Goal: Use online tool/utility: Utilize a website feature to perform a specific function

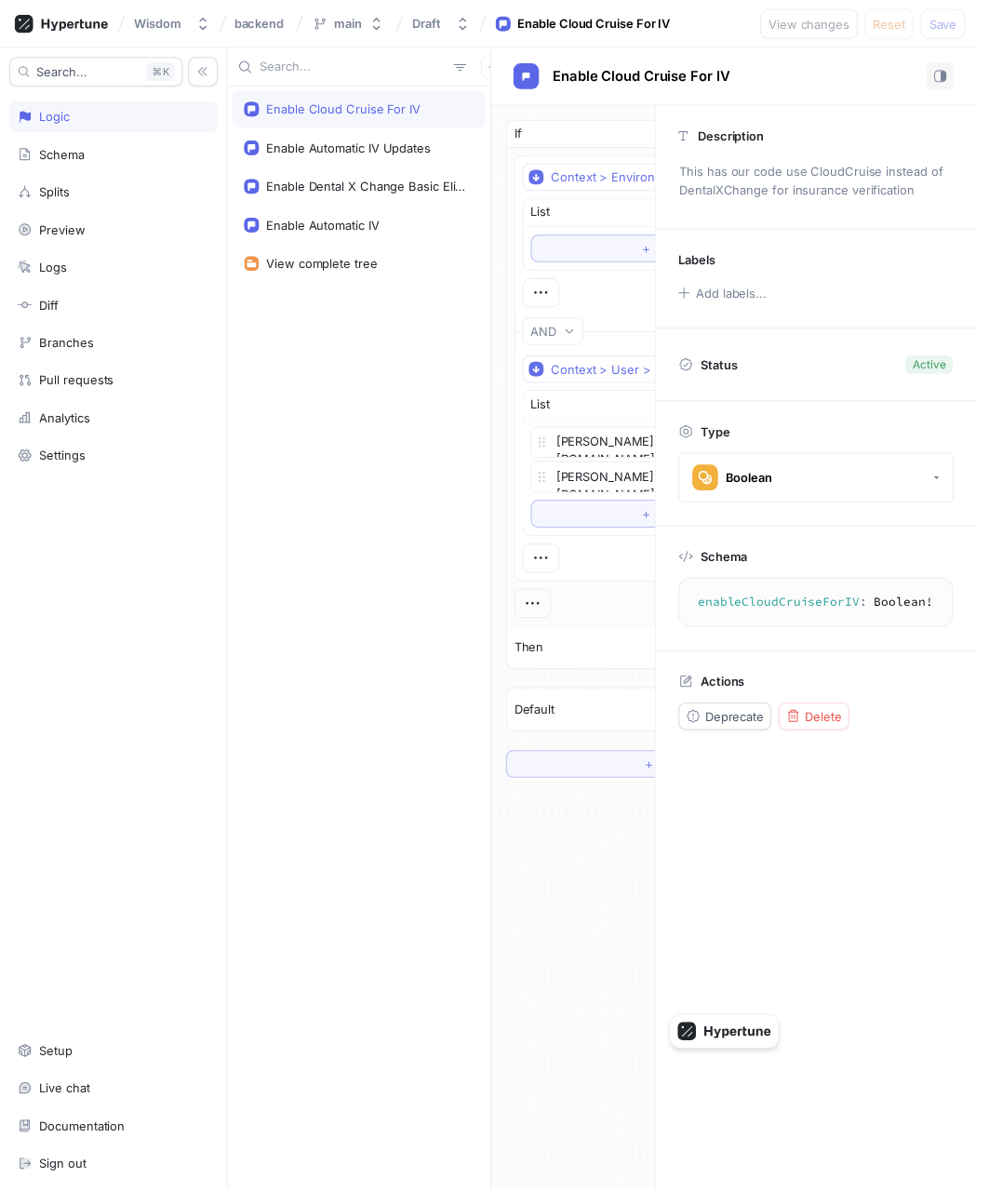
type textarea "x"
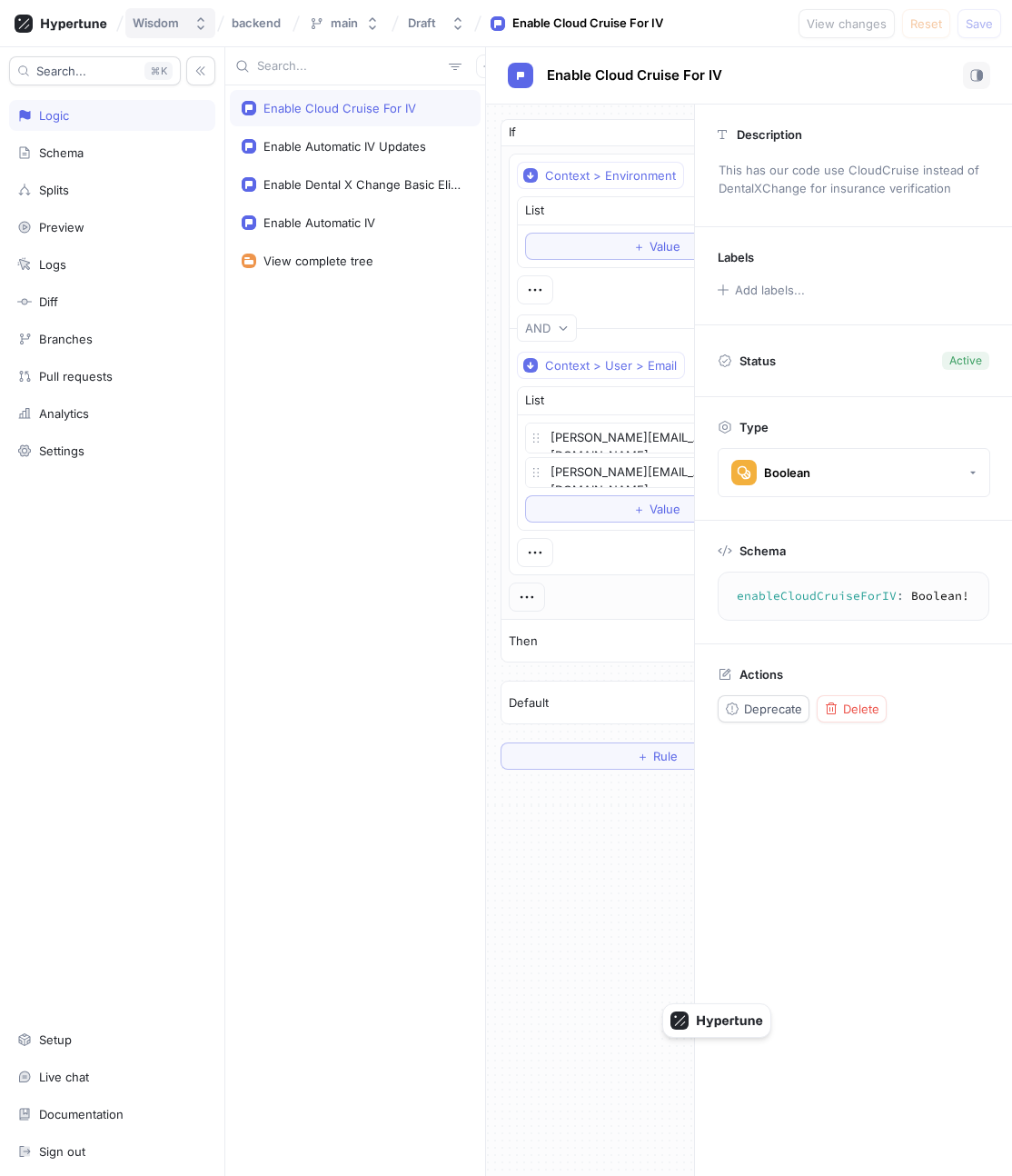
click at [151, 28] on div "Wisdom" at bounding box center [155, 23] width 46 height 15
type input "tick"
type textarea "x"
click at [774, 77] on icon "button" at bounding box center [977, 75] width 13 height 13
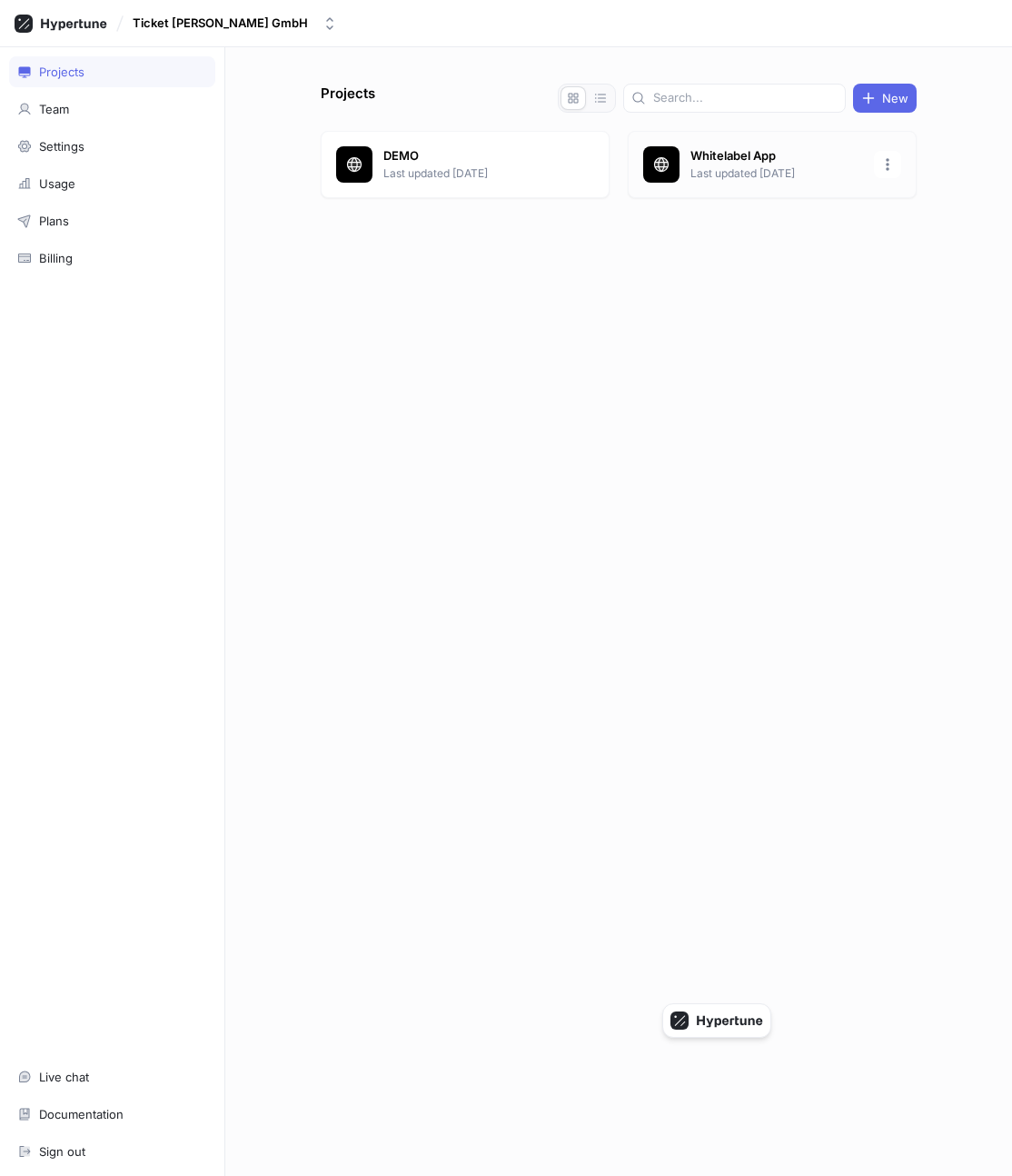
click at [750, 175] on p "Last updated [DATE]" at bounding box center [777, 174] width 173 height 16
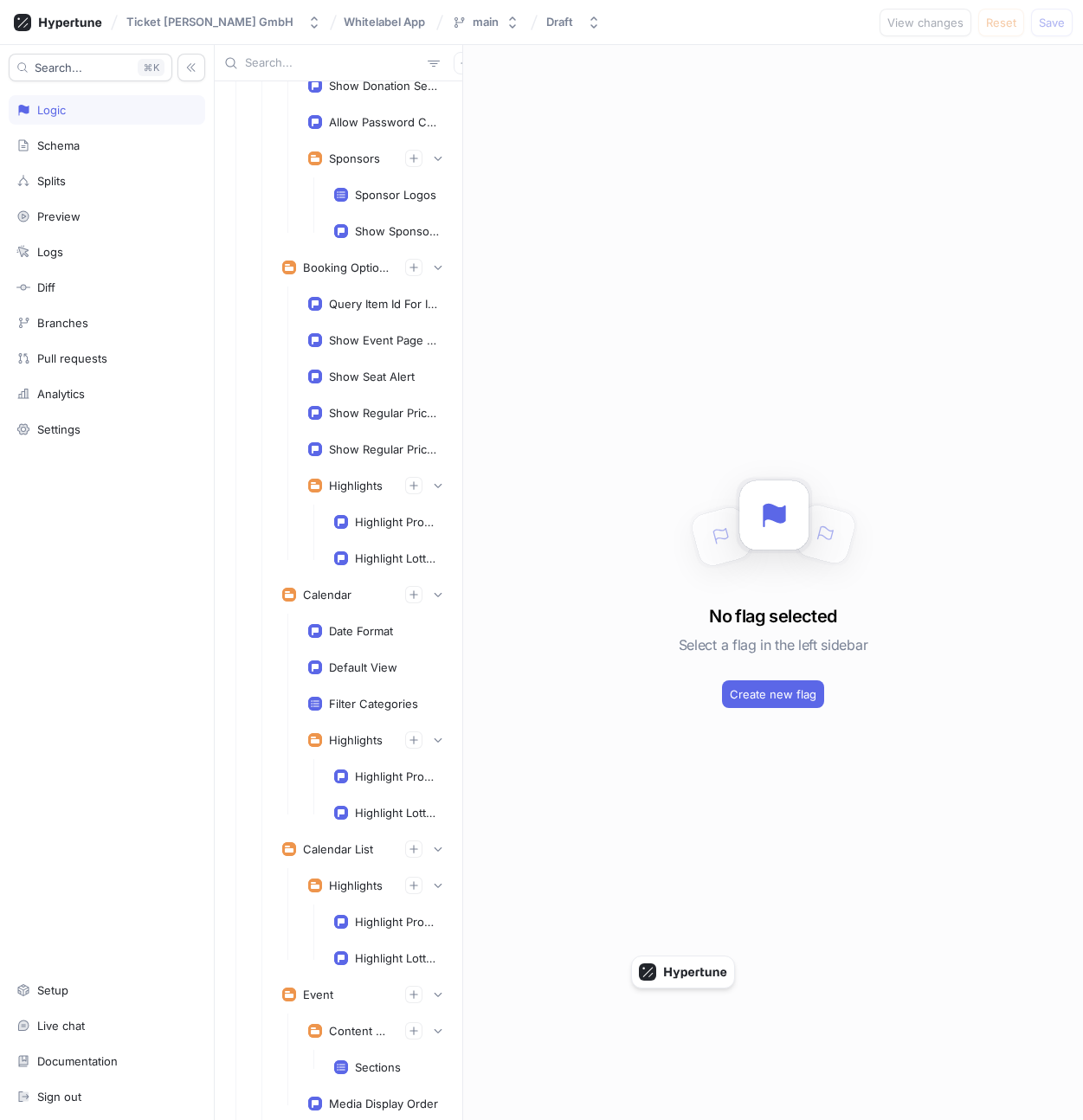
scroll to position [1052, 0]
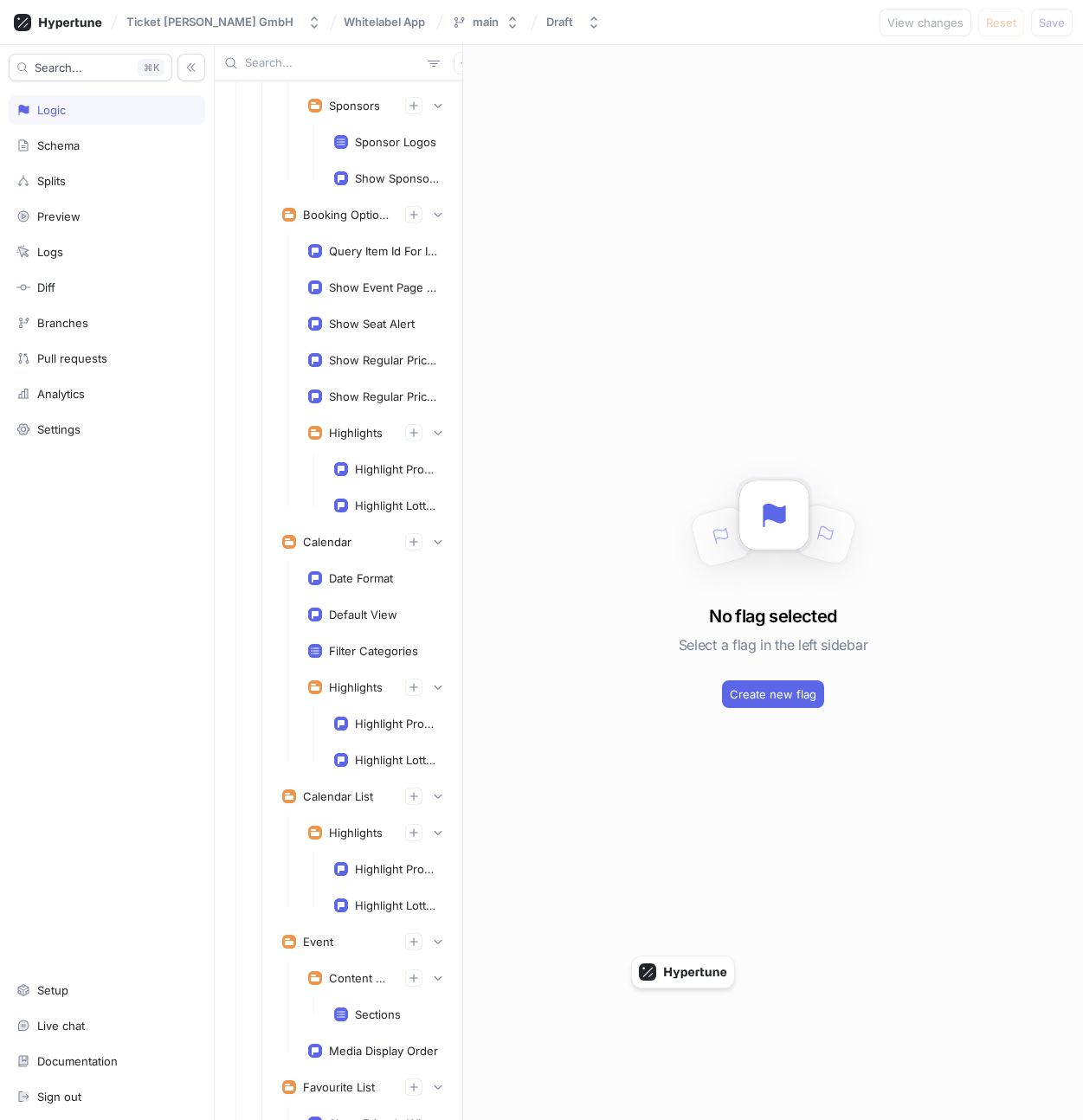
click at [363, 339] on div "Show Seat Alert" at bounding box center [378, 324] width 161 height 35
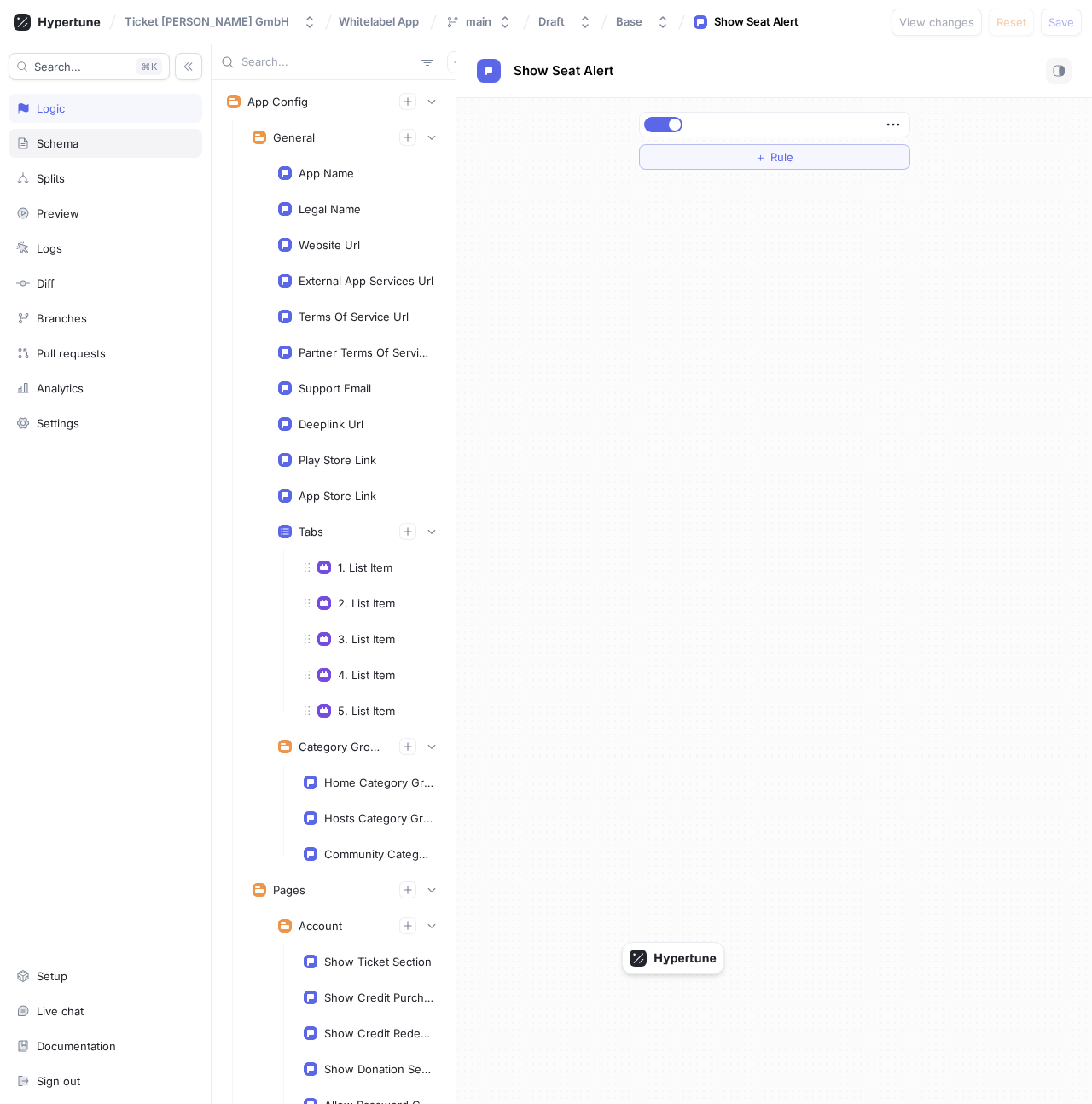
click at [92, 151] on div "Schema" at bounding box center [105, 143] width 194 height 29
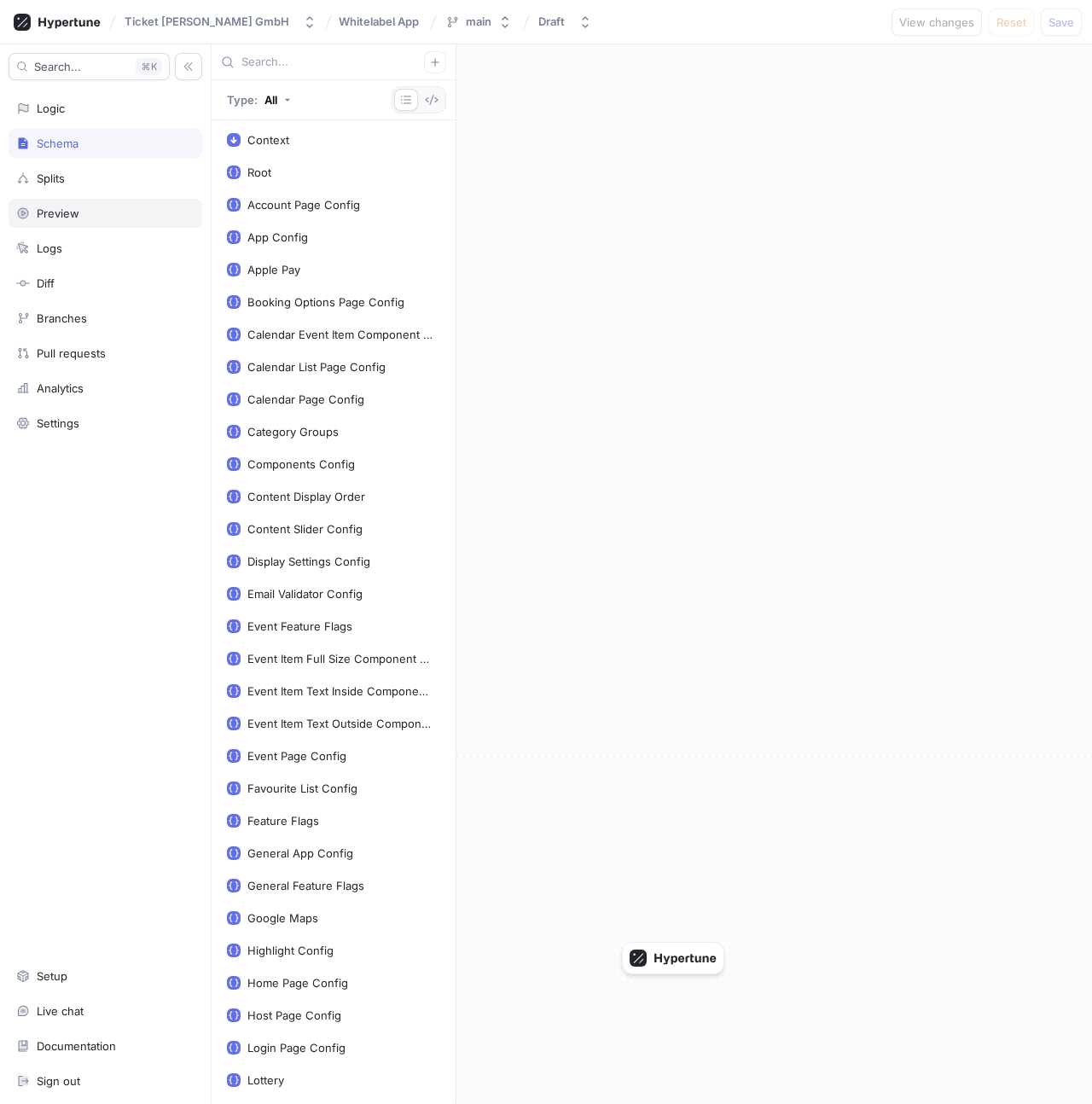
click at [94, 212] on div "Preview" at bounding box center [105, 213] width 178 height 14
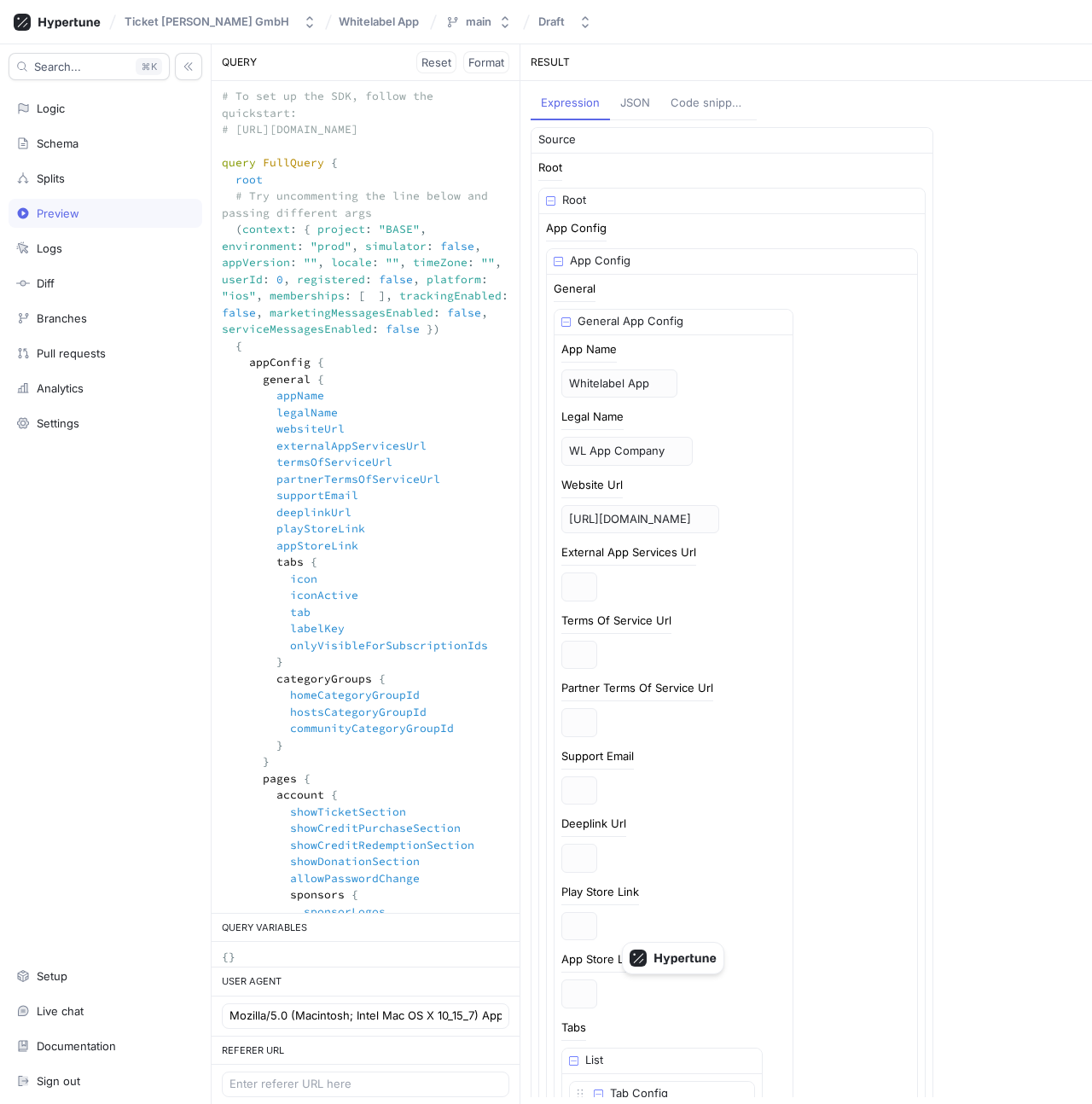
drag, startPoint x: 418, startPoint y: 216, endPoint x: 430, endPoint y: 225, distance: 15.0
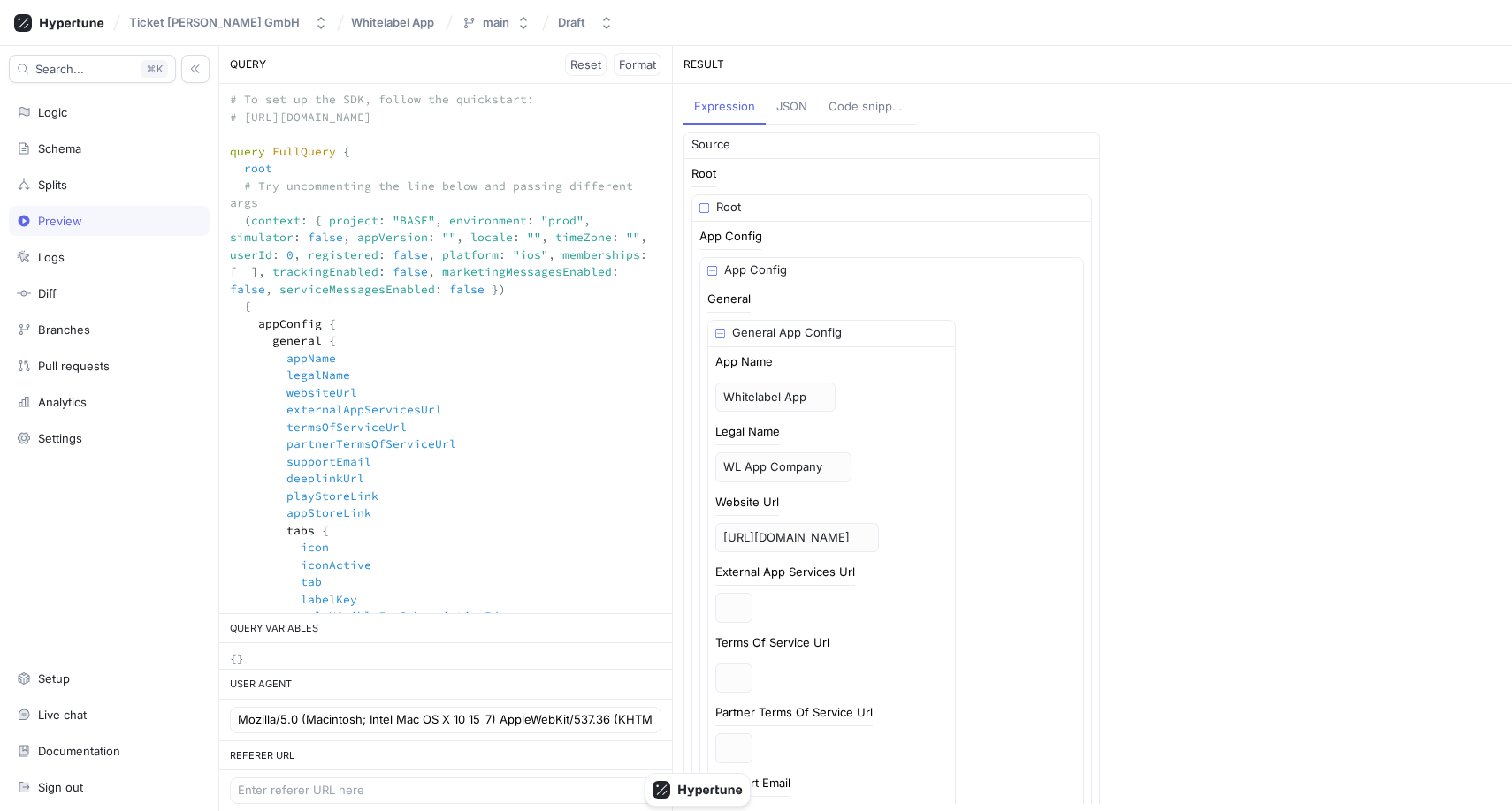
drag, startPoint x: 268, startPoint y: 205, endPoint x: 464, endPoint y: 269, distance: 206.2
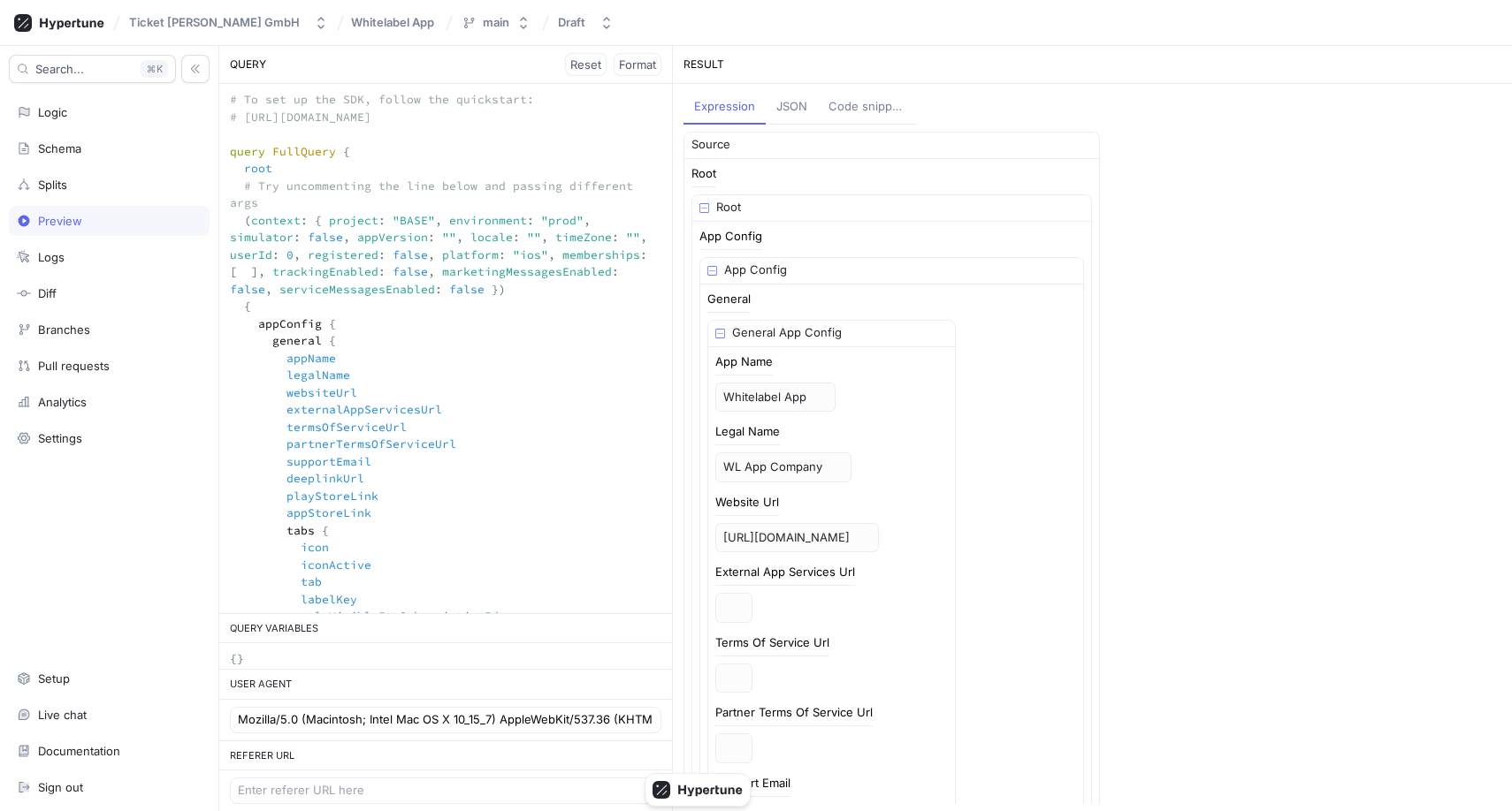
click at [753, 387] on div "Source Root Root App Config App Config General General App Config App Name Whit…" at bounding box center [1092, 468] width 817 height 673
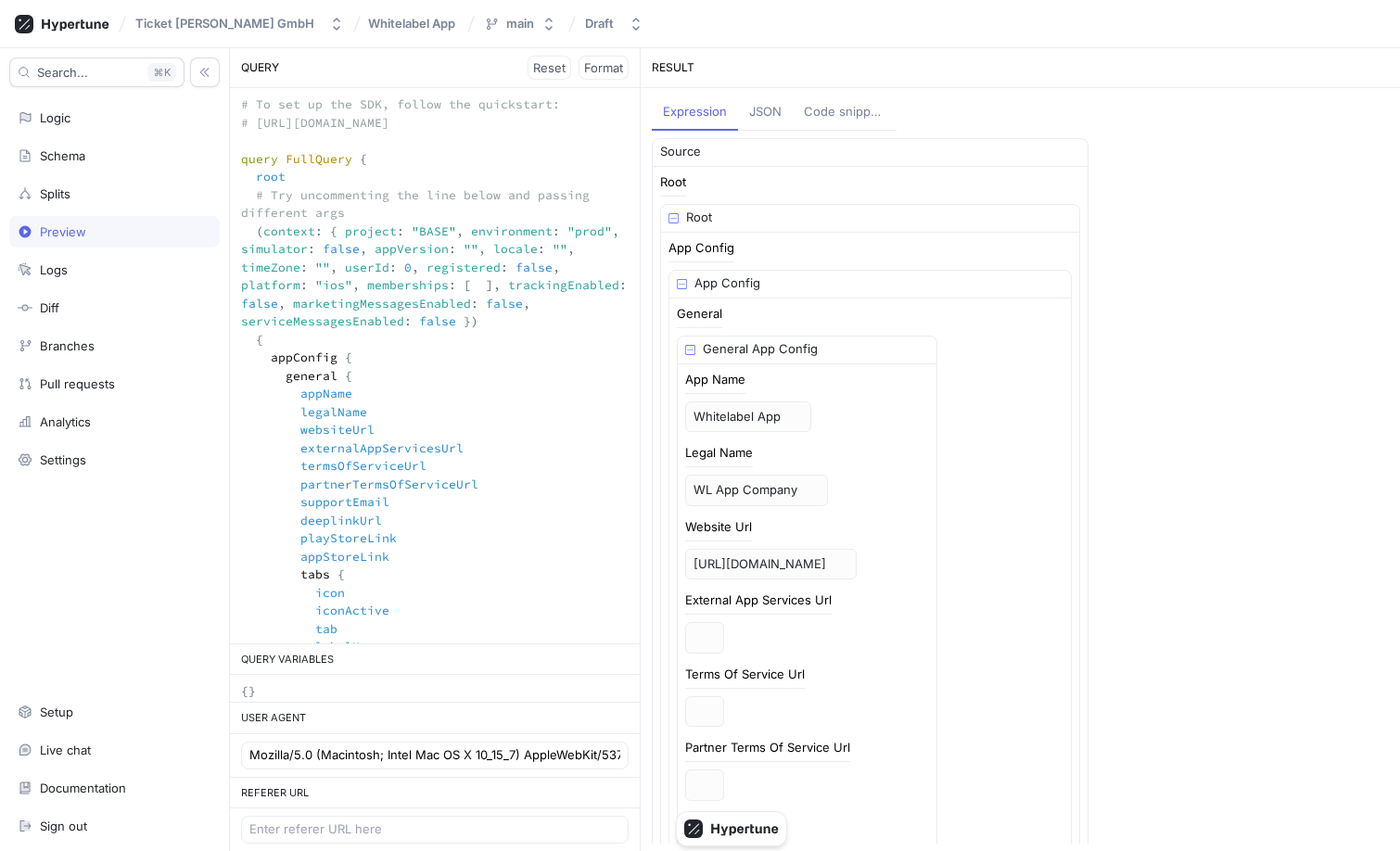
drag, startPoint x: 450, startPoint y: 325, endPoint x: 454, endPoint y: 234, distance: 91.1
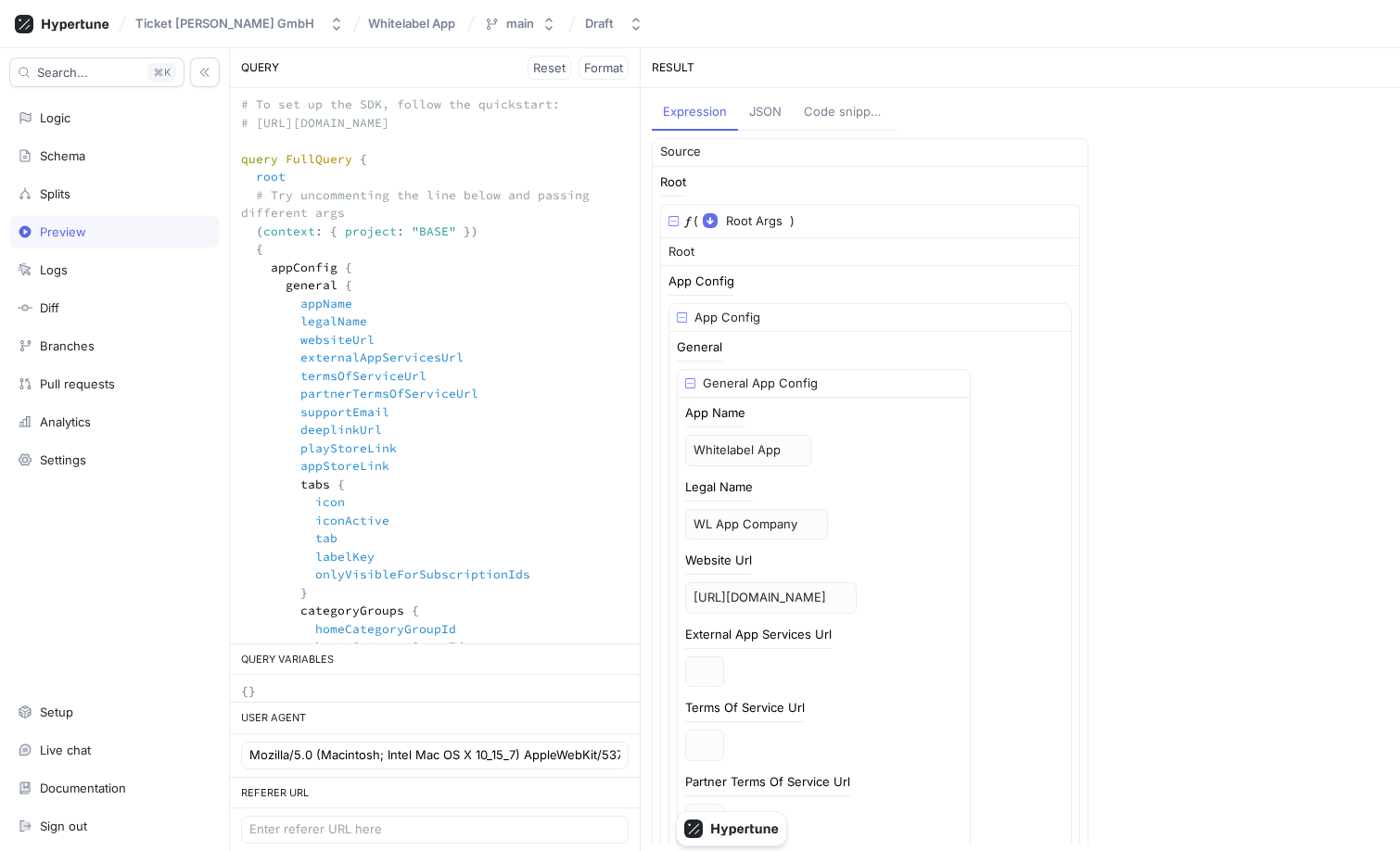
drag, startPoint x: 268, startPoint y: 269, endPoint x: 369, endPoint y: 342, distance: 124.6
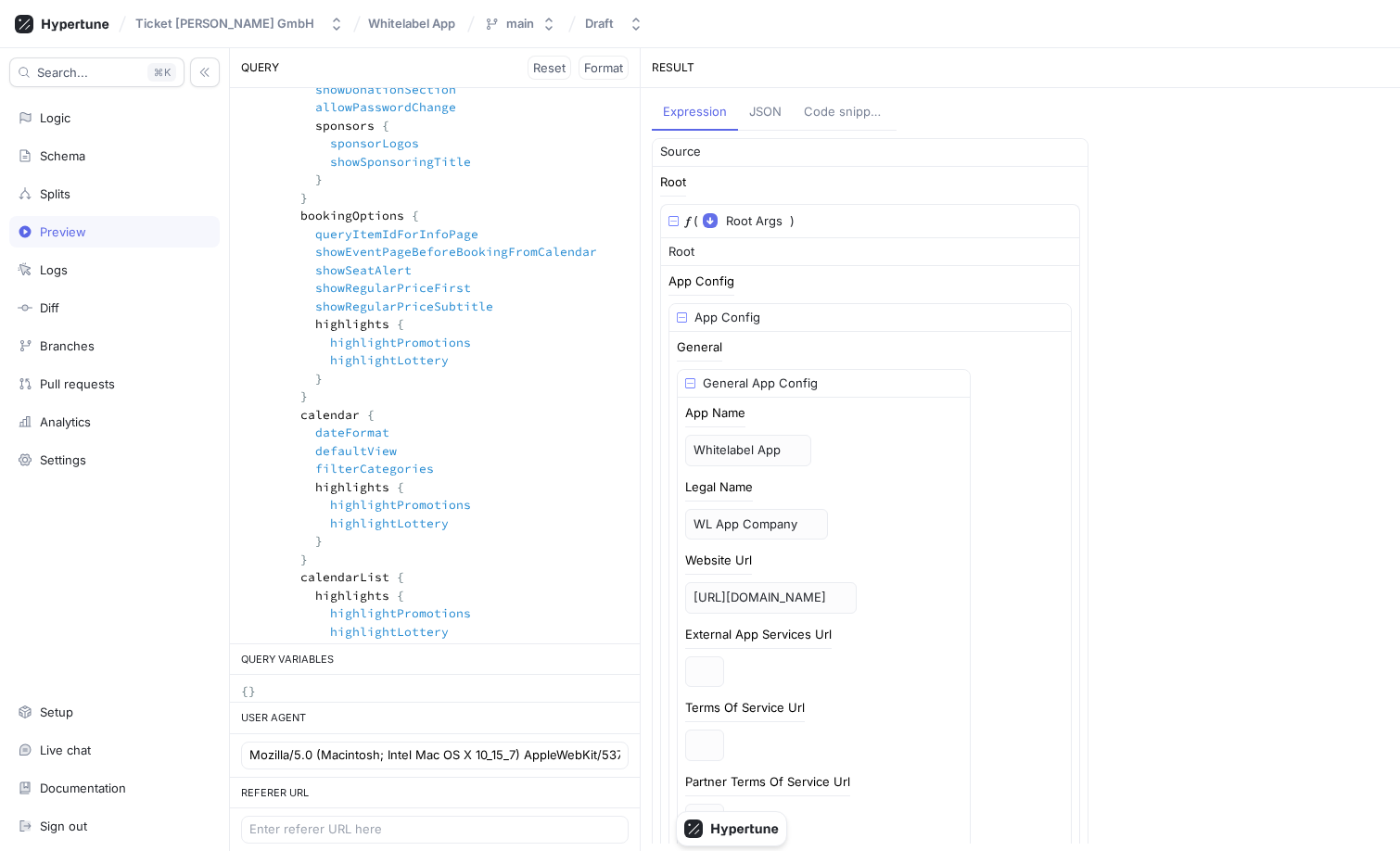
scroll to position [853, 0]
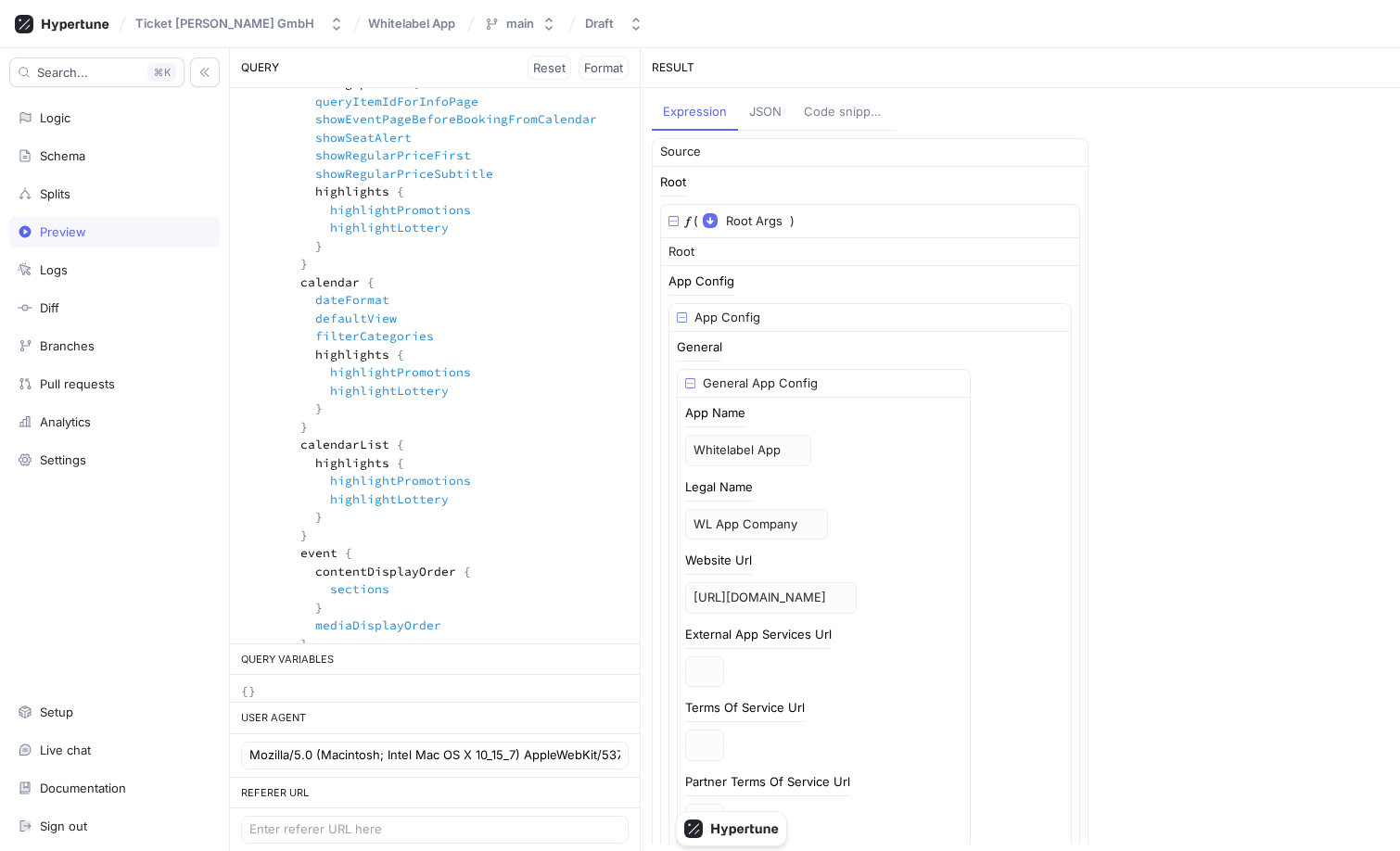
drag, startPoint x: 272, startPoint y: 274, endPoint x: 378, endPoint y: 366, distance: 140.4
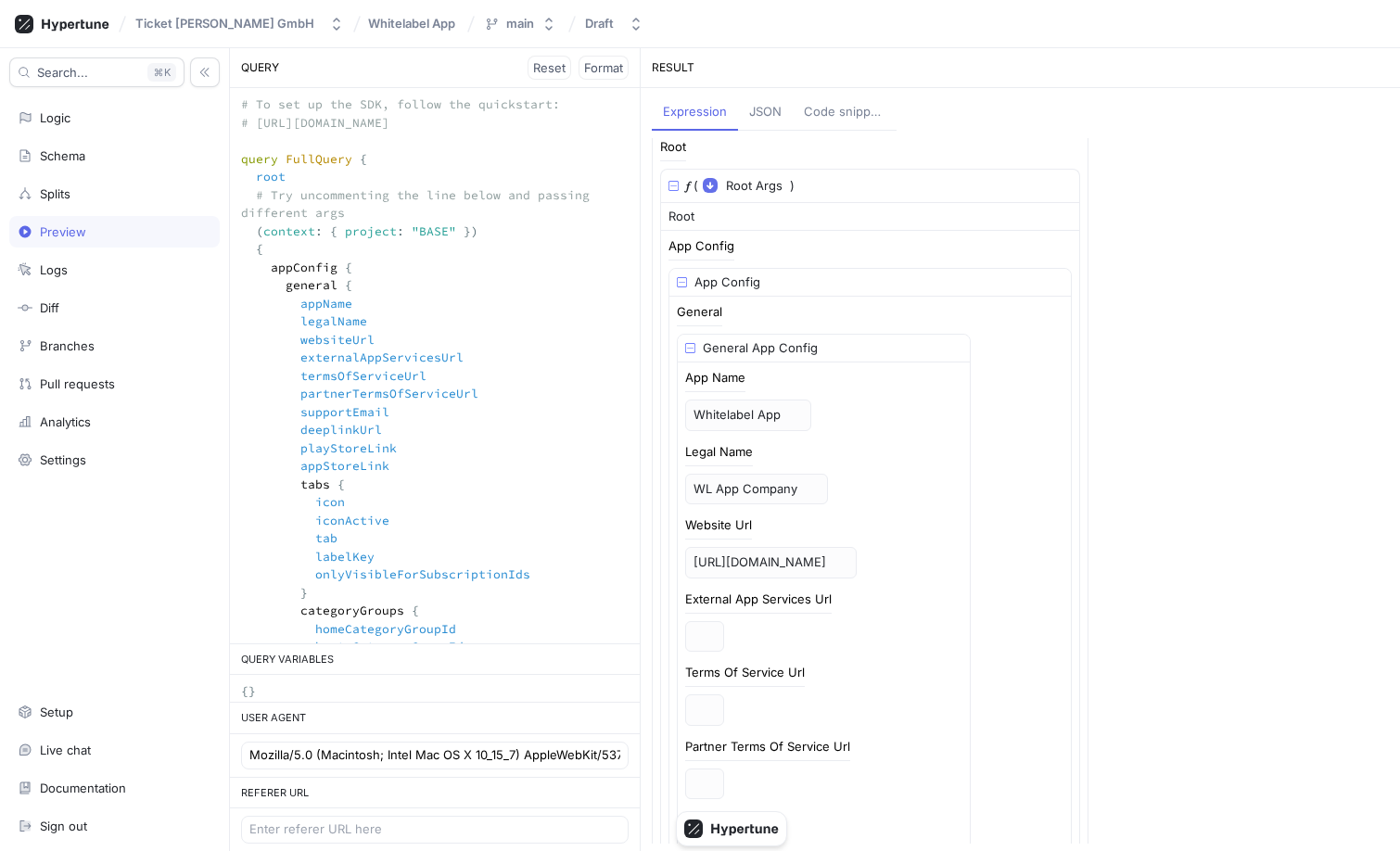
scroll to position [0, 0]
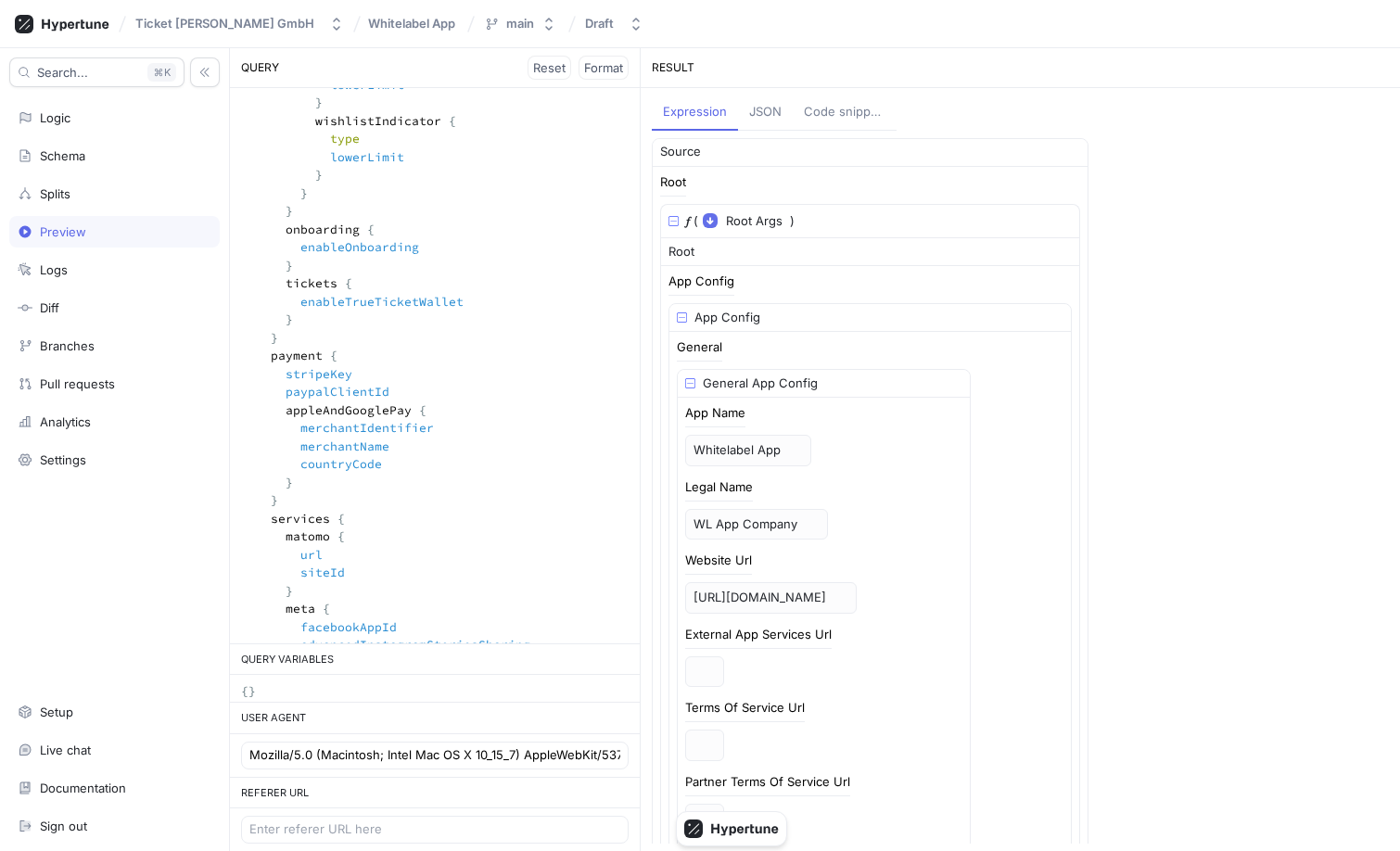
scroll to position [4324, 0]
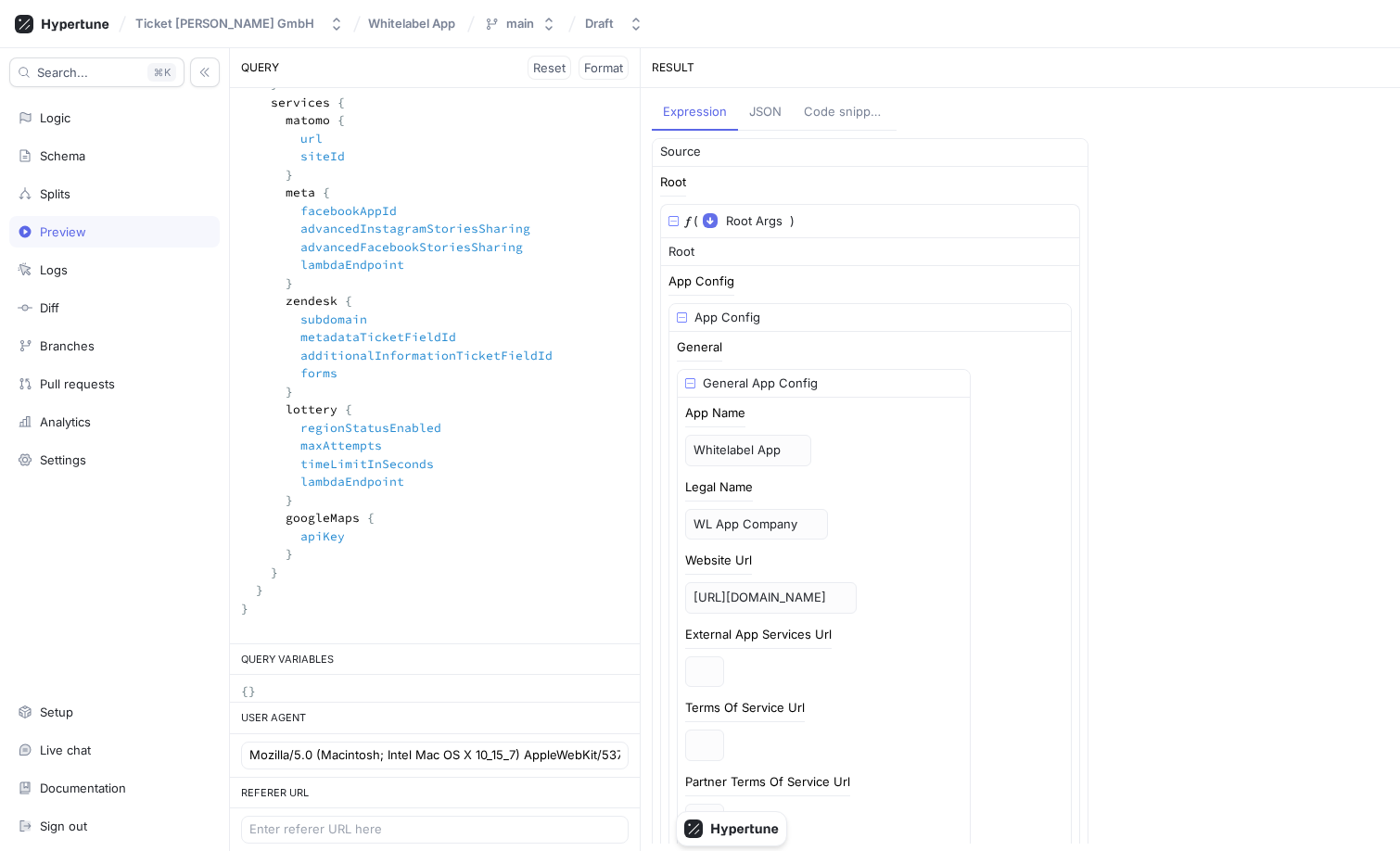
drag, startPoint x: 271, startPoint y: 272, endPoint x: 379, endPoint y: 584, distance: 330.2
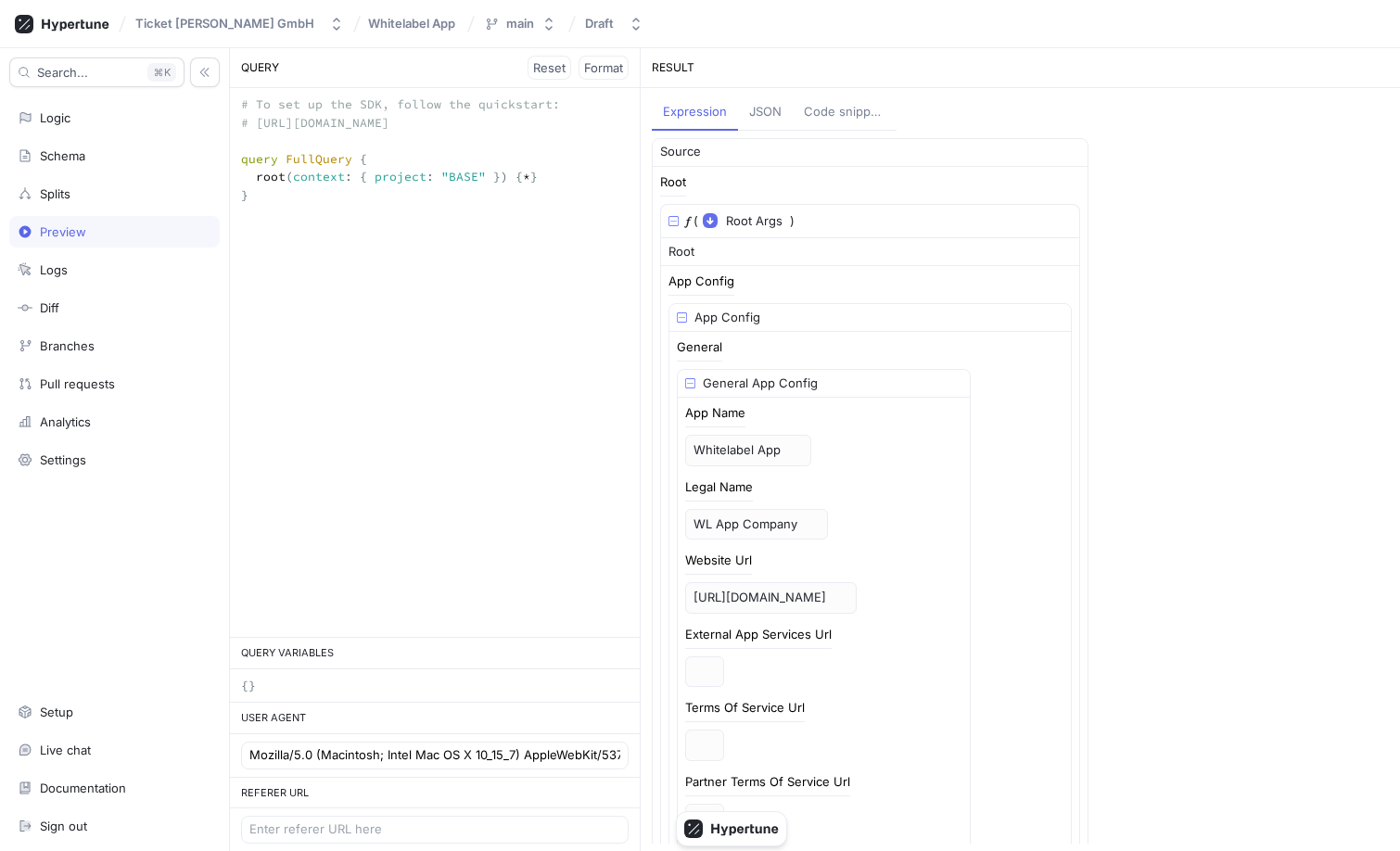
click at [447, 505] on div "# To set up the SDK, follow the quickstart: # [URL][DOMAIN_NAME] query FullQuer…" at bounding box center [435, 362] width 410 height 548
click at [790, 458] on div "App Name Whitelabel App" at bounding box center [823, 437] width 277 height 59
click at [263, 225] on textarea "# To set up the SDK, follow the quickstart: # [URL][DOMAIN_NAME] query FullQuer…" at bounding box center [435, 159] width 410 height 142
click at [318, 230] on textarea "# To set up the SDK, follow the quickstart: # [URL][DOMAIN_NAME] query FullQuer…" at bounding box center [435, 159] width 410 height 142
click at [301, 145] on textarea "# To set up the SDK, follow the quickstart: # [URL][DOMAIN_NAME] query FullQuer…" at bounding box center [435, 141] width 410 height 106
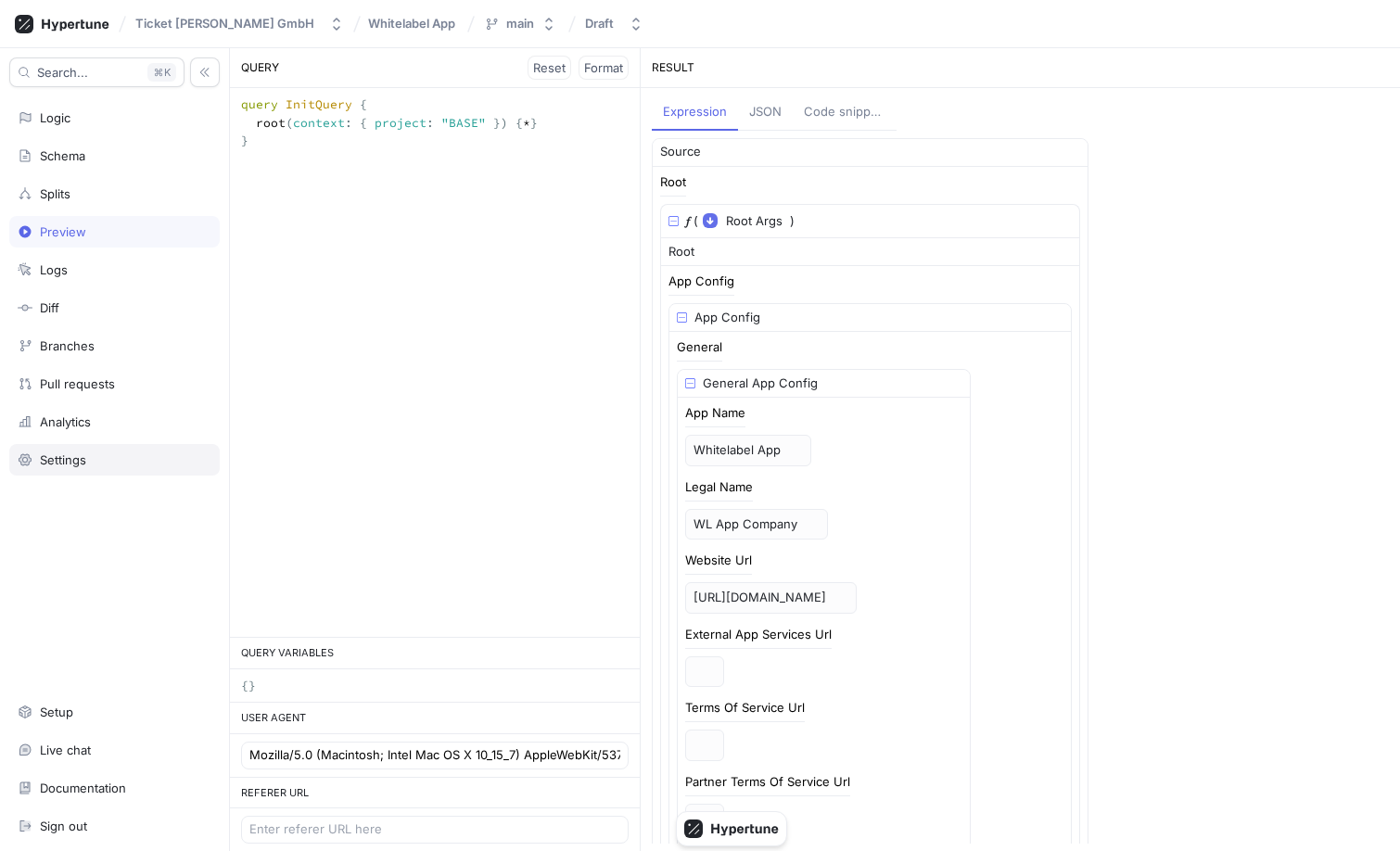
type textarea "query InitQuery { root(context: { project: "BASE" }) { * } }"
click at [526, 362] on div "query InitQuery { root ( context : { project : "BASE" } ) { * } } query InitQue…" at bounding box center [435, 362] width 410 height 548
click at [358, 158] on textarea "query InitQuery { root(context: { project: "BASE" }) { * } }" at bounding box center [435, 122] width 410 height 70
drag, startPoint x: 358, startPoint y: 184, endPoint x: 213, endPoint y: 83, distance: 176.7
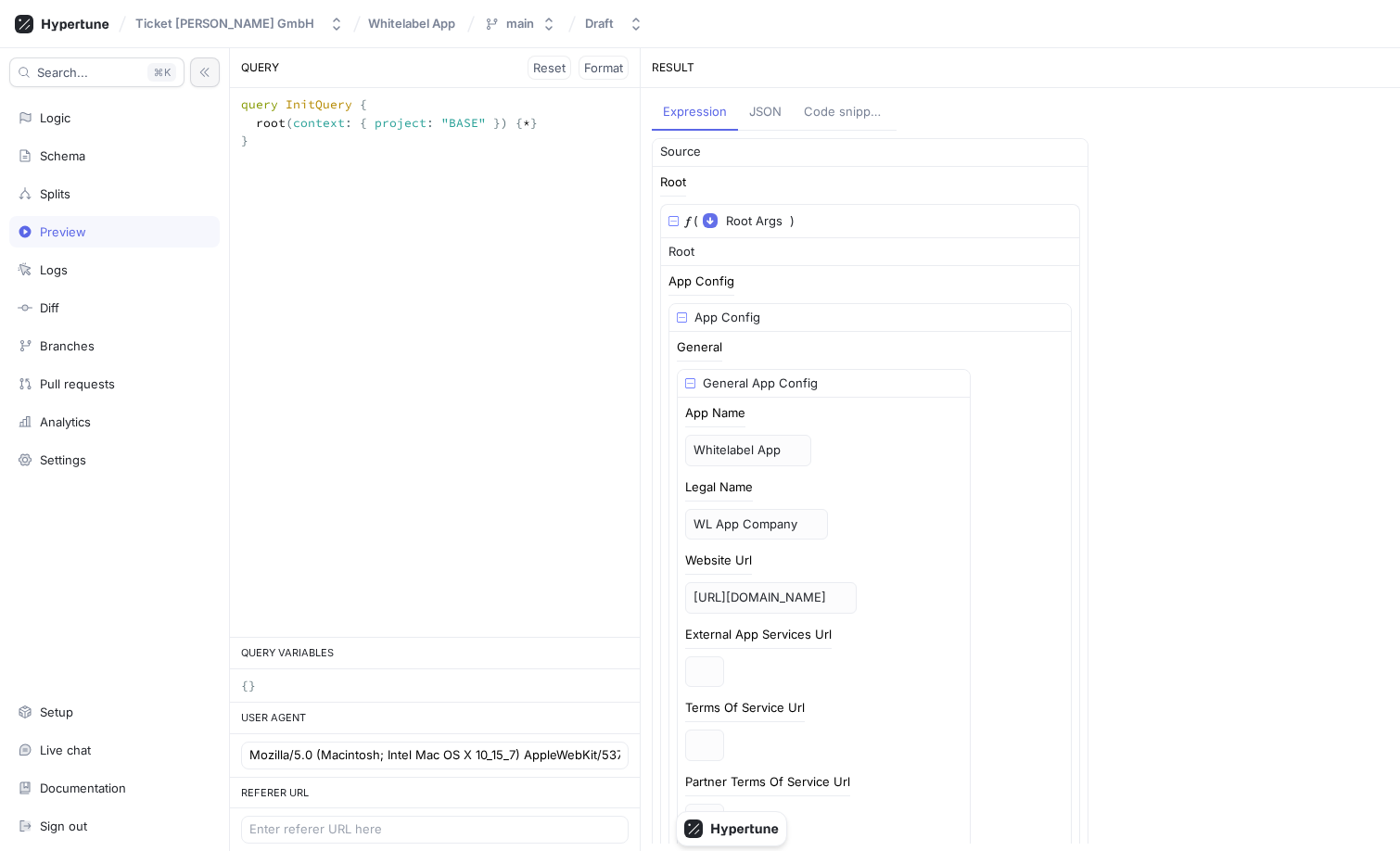
click at [213, 83] on div "Search... K Logic Schema Splits Preview Logs Diff Branches Pull requests Analyt…" at bounding box center [700, 449] width 1400 height 803
click at [321, 158] on textarea "query InitQuery { root(context: { project: "BASE" }) { * } }" at bounding box center [435, 122] width 410 height 70
click at [310, 158] on textarea "query InitQuery { root(context: { project: "BASE" }) { * } }" at bounding box center [435, 122] width 410 height 70
click at [625, 243] on div "query InitQuery { root ( context : { project : "BASE" } ) { * } } query InitQue…" at bounding box center [435, 362] width 410 height 548
click at [790, 325] on div "Source Root 𝑓 ( Root Args ▾ {} ▸ context: Context ) Root App Config App Config …" at bounding box center [1020, 491] width 737 height 706
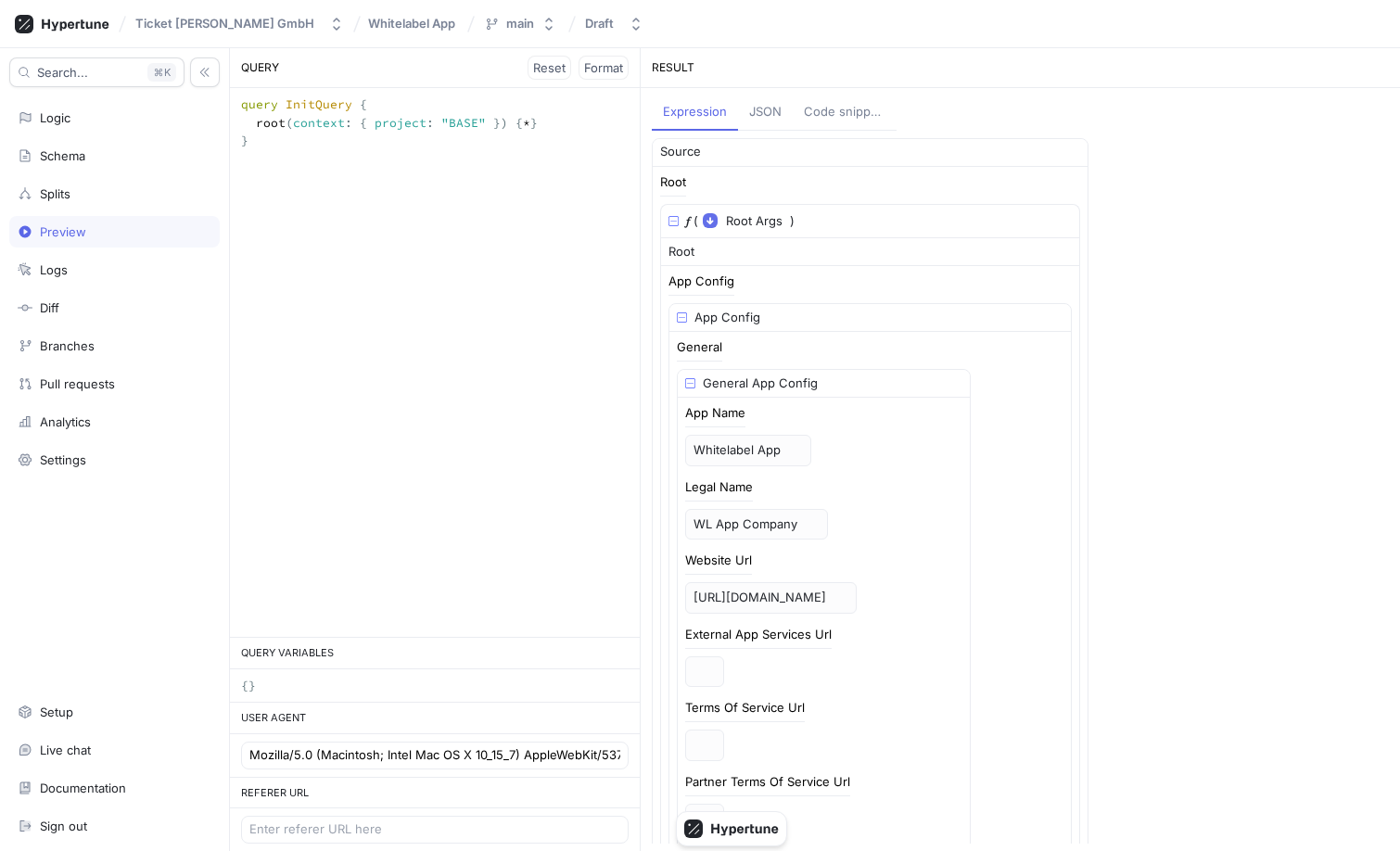
click at [462, 158] on textarea "query InitQuery { root(context: { project: "BASE" }) { * } }" at bounding box center [435, 122] width 410 height 70
click at [464, 207] on div "query InitQuery { root ( context : { project : "BASE" } ) { * } } query InitQue…" at bounding box center [435, 362] width 410 height 548
click at [366, 158] on textarea "query InitQuery { root(context: { project: "BASE" }) { * } }" at bounding box center [435, 122] width 410 height 70
click at [442, 265] on div "query InitQuery { root ( context : { project : "BASE" } ) { * } } query InitQue…" at bounding box center [435, 362] width 410 height 548
